Goal: Transaction & Acquisition: Purchase product/service

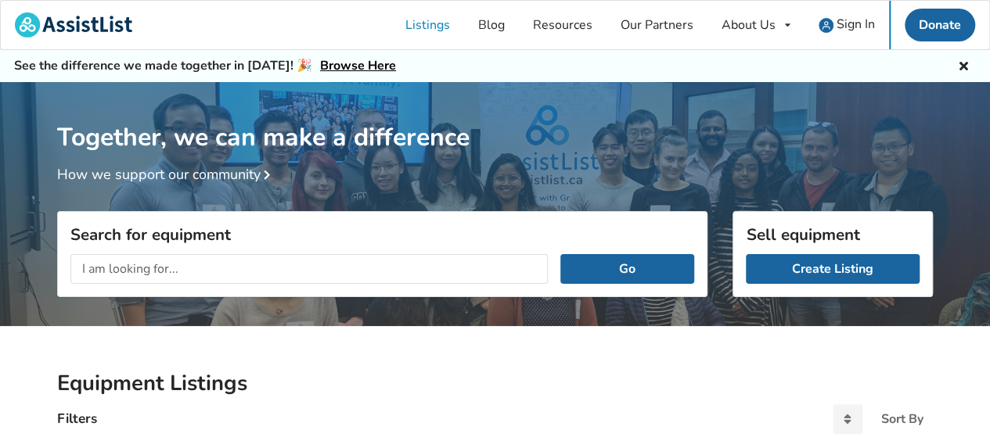
click at [222, 268] on input "text" at bounding box center [308, 269] width 477 height 30
type input "medical lift"
click at [560, 254] on button "Go" at bounding box center [627, 269] width 134 height 30
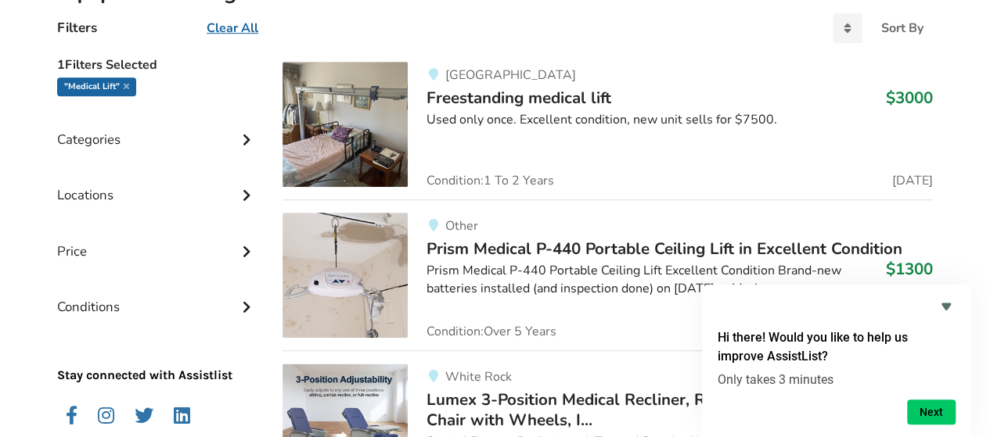
scroll to position [469, 0]
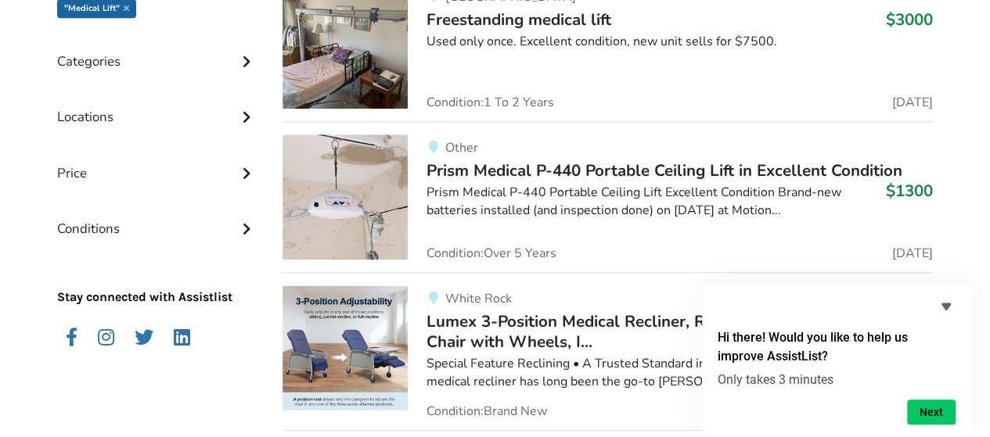
click at [502, 162] on span "Prism Medical P-440 Portable Ceiling Lift in Excellent Condition" at bounding box center [664, 171] width 476 height 22
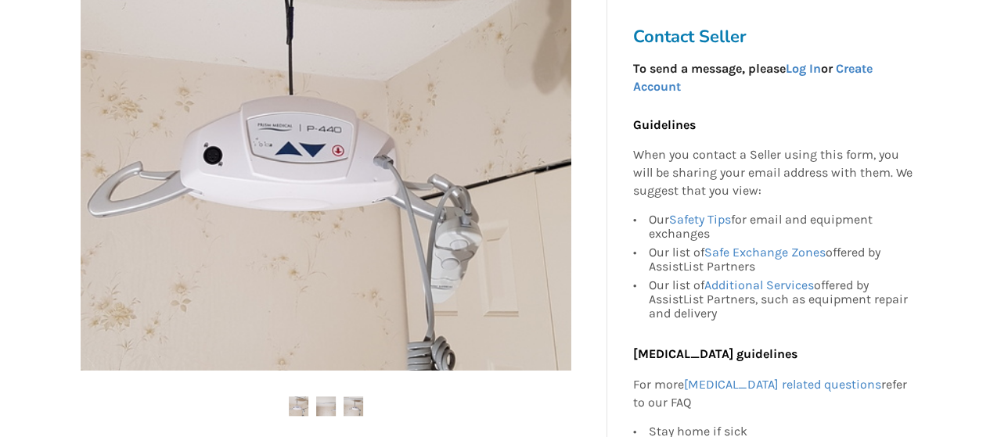
scroll to position [548, 0]
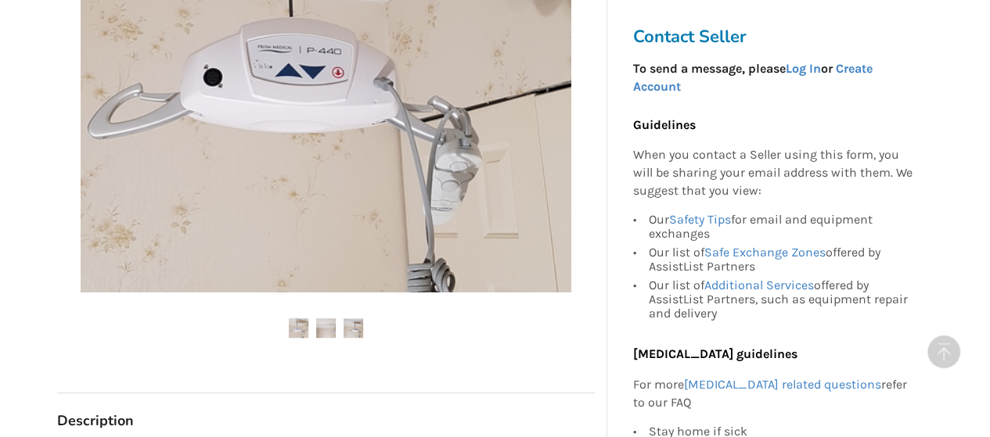
click at [319, 328] on img at bounding box center [326, 328] width 20 height 20
click at [353, 322] on img at bounding box center [353, 328] width 20 height 20
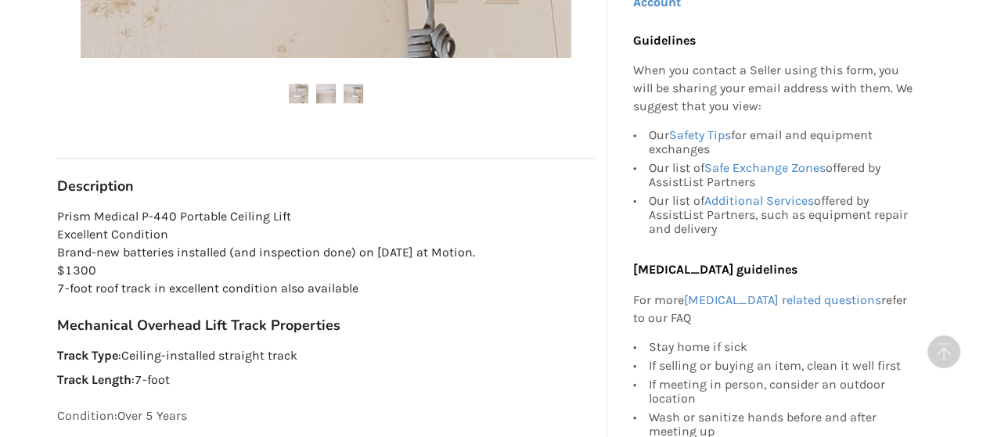
scroll to position [861, 0]
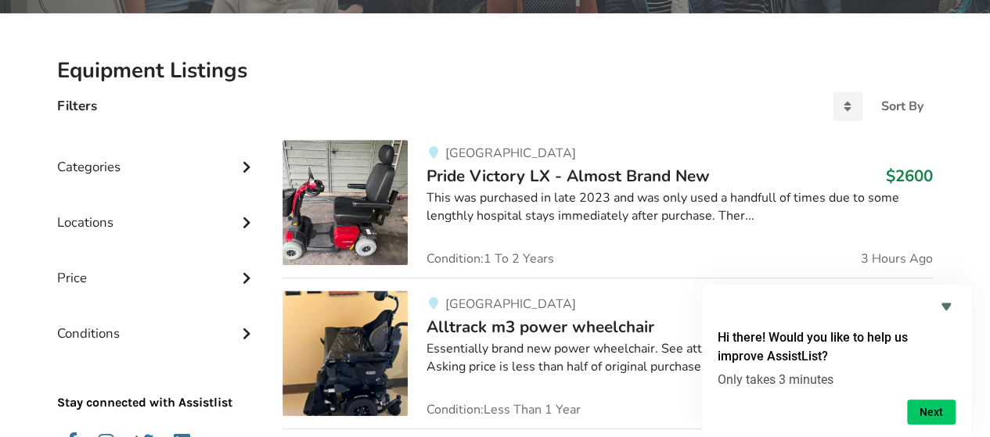
scroll to position [156, 0]
